Goal: Task Accomplishment & Management: Manage account settings

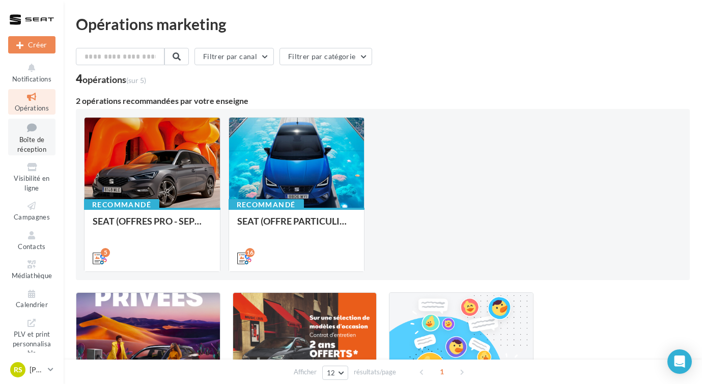
click at [36, 141] on span "Boîte de réception" at bounding box center [31, 144] width 29 height 18
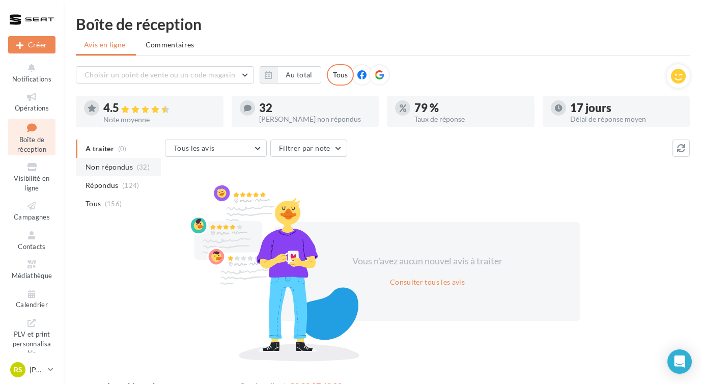
click at [96, 164] on span "Non répondus" at bounding box center [109, 167] width 47 height 10
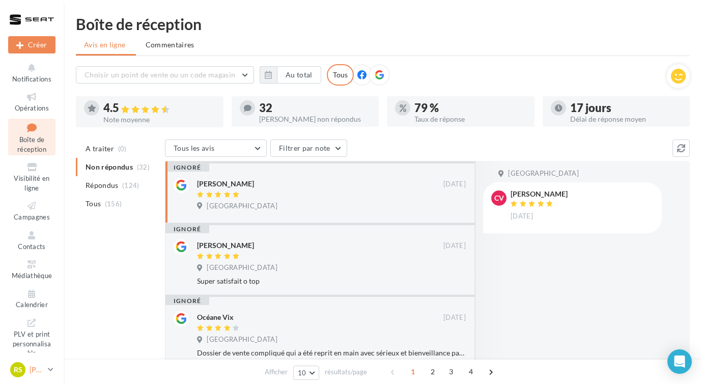
click at [46, 378] on link "RS Romain SIGAUD SEAT-HAGUENAU" at bounding box center [31, 369] width 47 height 19
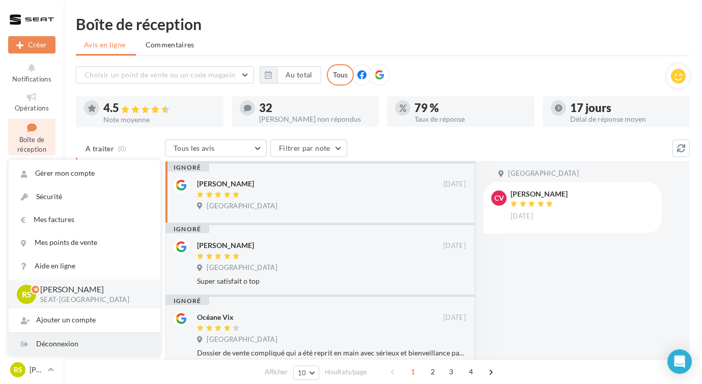
click at [49, 350] on div "Déconnexion" at bounding box center [85, 343] width 152 height 23
